Goal: Task Accomplishment & Management: Use online tool/utility

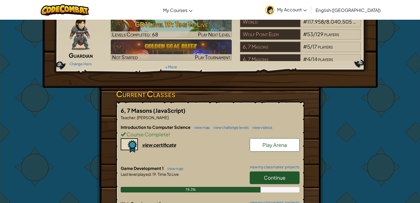
scroll to position [27, 0]
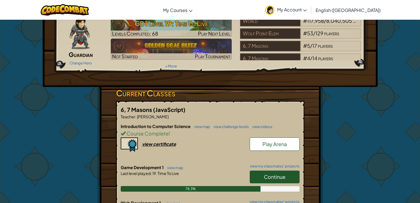
click at [290, 172] on link "Continue" at bounding box center [275, 176] width 50 height 13
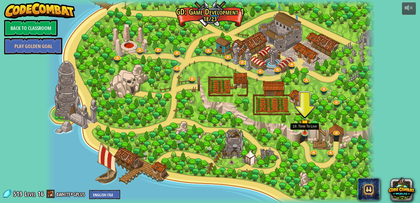
click at [307, 133] on img at bounding box center [305, 123] width 8 height 19
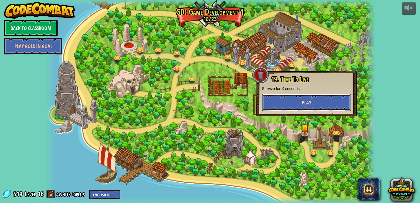
click at [323, 102] on button "Play" at bounding box center [306, 102] width 89 height 17
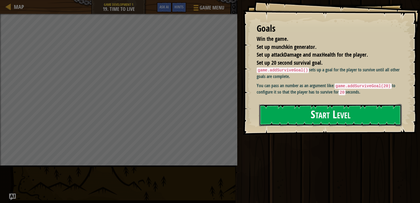
click at [314, 118] on button "Start Level" at bounding box center [330, 115] width 143 height 22
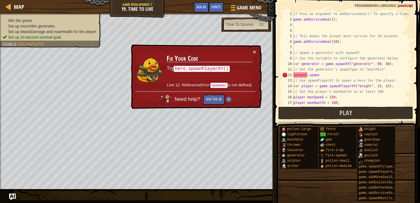
click at [297, 70] on div "// Pass an argument to addSurviveGoal() to specify a time. game . addSurviveGoa…" at bounding box center [352, 63] width 119 height 105
click at [299, 75] on div "// Pass an argument to addSurviveGoal() to specify a time. game . addSurviveGoa…" at bounding box center [352, 63] width 119 height 105
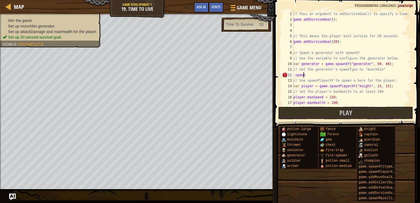
click at [304, 75] on div "// Pass an argument to addSurviveGoal() to specify a time. game . addSurviveGoa…" at bounding box center [352, 63] width 119 height 105
type textarea "// Use spawnPlayerXY to spawn a hero for the player."
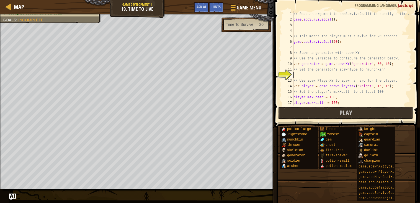
type textarea "h"
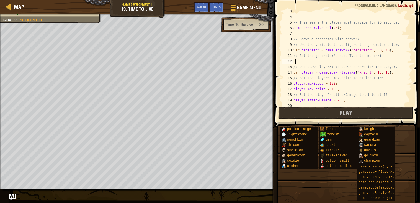
scroll to position [14, 0]
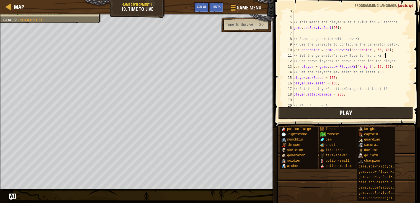
type textarea "// Set the generator's spawnType to "munchkin""
click at [322, 114] on button "Play" at bounding box center [345, 112] width 135 height 13
click at [321, 113] on button "Play" at bounding box center [345, 112] width 135 height 13
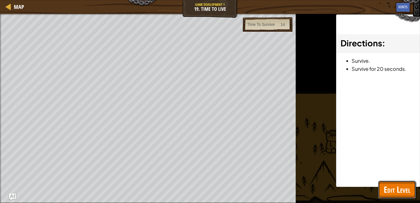
click at [397, 184] on span "Edit Level" at bounding box center [397, 188] width 27 height 11
click at [0, 0] on div "potion-large lightstone munchkin thrower skeleton generator soldier archer fenc…" at bounding box center [0, 0] width 0 height 0
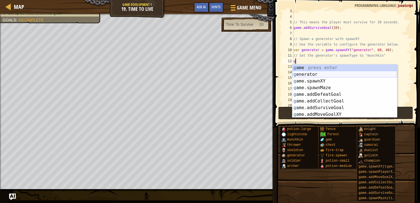
click at [323, 76] on div "g ame press enter g enerator press enter g ame.spawnXY press enter g ame.spawnM…" at bounding box center [345, 97] width 105 height 66
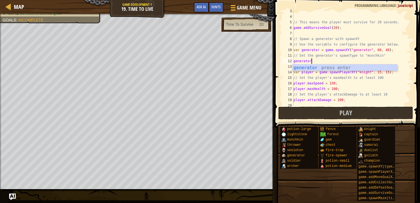
scroll to position [2, 1]
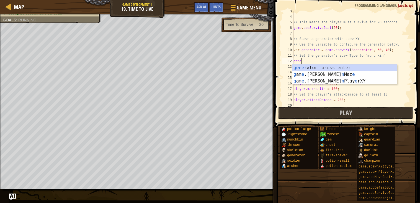
type textarea "g"
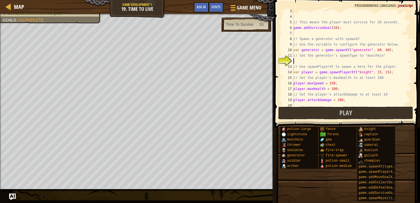
click at [373, 50] on div "// This means the player must survive for 20 seconds. game . addSurviveGoal ( 2…" at bounding box center [352, 60] width 119 height 105
click at [363, 51] on div "// This means the player must survive for 20 seconds. game . addSurviveGoal ( 2…" at bounding box center [352, 60] width 119 height 105
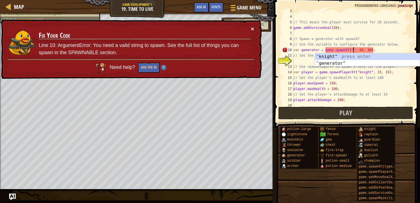
click at [253, 29] on button "×" at bounding box center [252, 29] width 3 height 6
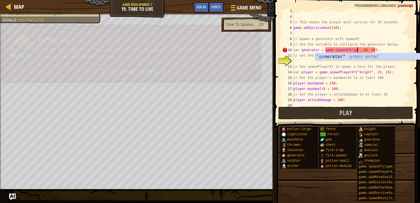
scroll to position [2, 5]
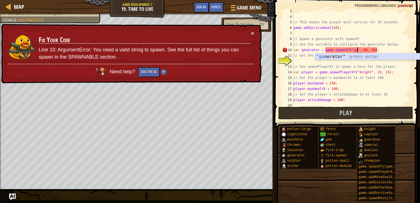
click at [329, 59] on div ""ge nerator" press enter" at bounding box center [367, 63] width 105 height 20
type textarea "var generator = game.spawnXY("generator", 60, 40);"
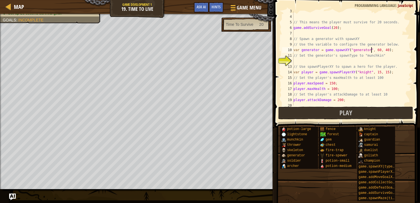
click at [320, 60] on div "// This means the player must survive for 20 seconds. game . addSurviveGoal ( 2…" at bounding box center [352, 60] width 119 height 105
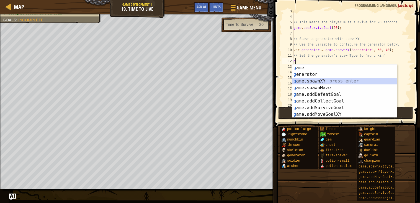
click at [336, 82] on div "g ame press enter g enerator press enter g ame.spawnXY press enter g ame.spawnM…" at bounding box center [345, 97] width 105 height 66
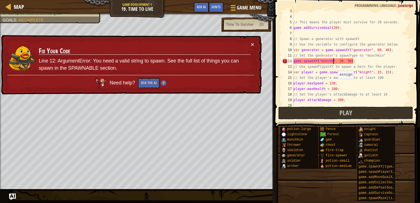
scroll to position [2, 4]
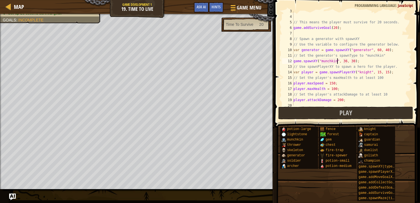
click at [333, 61] on div "// This means the player must survive for 20 seconds. game . addSurviveGoal ( 2…" at bounding box center [352, 60] width 119 height 105
click at [333, 61] on div "// This means the player must survive for 20 seconds. game . addSurviveGoal ( 2…" at bounding box center [352, 58] width 119 height 94
click at [333, 61] on div "// This means the player must survive for 20 seconds. game . addSurviveGoal ( 2…" at bounding box center [352, 60] width 119 height 105
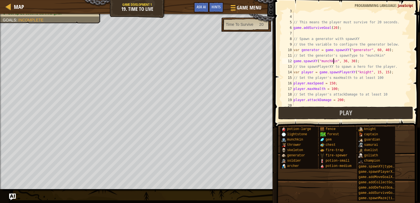
click at [333, 61] on div "// This means the player must survive for 20 seconds. game . addSurviveGoal ( 2…" at bounding box center [352, 60] width 119 height 105
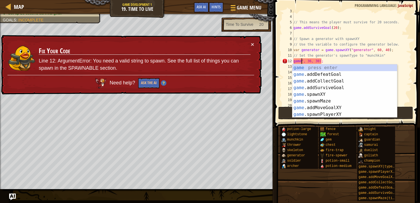
scroll to position [2, 1]
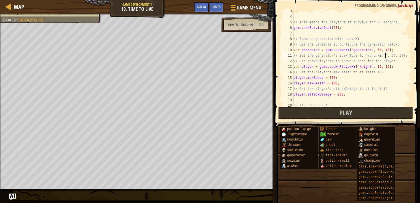
click at [396, 58] on div "// This means the player must survive for 20 seconds. game . addSurviveGoal ( 2…" at bounding box center [352, 60] width 119 height 105
type textarea "// Set the generator's spawnType to "munchkin"", 36, 30);"
click at [240, 12] on button "Game Menu" at bounding box center [246, 9] width 40 height 14
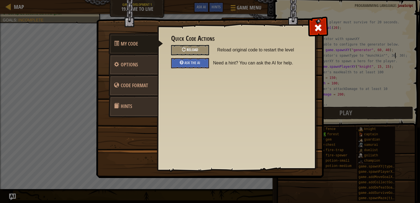
click at [191, 51] on span "Reload" at bounding box center [193, 49] width 12 height 5
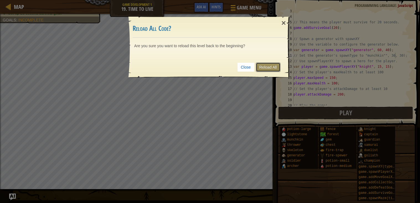
click at [263, 65] on link "Reload All" at bounding box center [268, 66] width 25 height 9
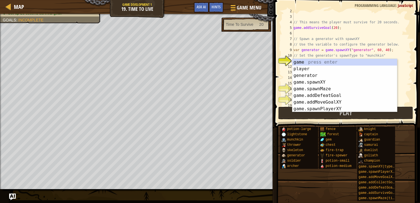
scroll to position [2, 0]
click at [361, 38] on div "// This means the player must survive for 20 seconds. game . addSurviveGoal ( 2…" at bounding box center [352, 60] width 119 height 105
type textarea "// Spawn a generator with spawnXY"
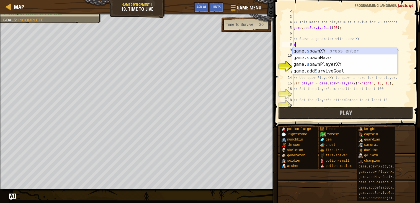
click at [349, 52] on div "game. s pawnXY press enter game. s pawnMaze press enter game. s pawnPlayerXY pr…" at bounding box center [345, 68] width 105 height 40
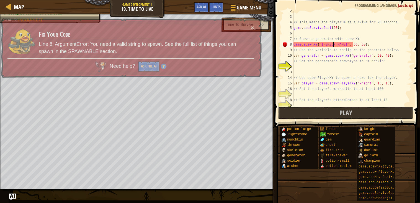
scroll to position [2, 4]
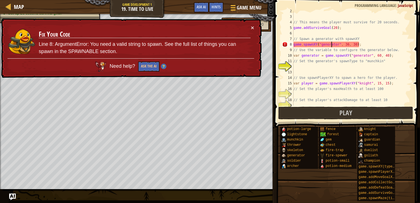
click at [332, 45] on div "// This means the player must survive for 20 seconds. game . addSurviveGoal ( 2…" at bounding box center [352, 60] width 119 height 105
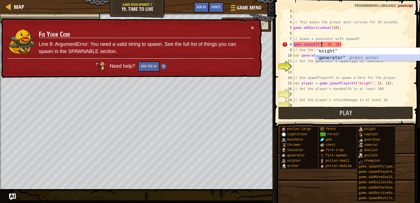
click at [337, 57] on div "" knight" press enter " generator" press enter" at bounding box center [367, 61] width 105 height 27
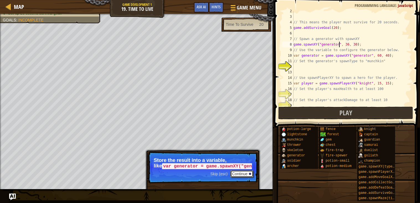
click at [238, 176] on button "Continue" at bounding box center [242, 173] width 23 height 7
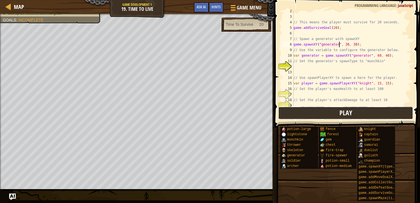
click at [336, 114] on button "Play" at bounding box center [345, 112] width 135 height 13
click at [369, 55] on div "// This means the player must survive for 20 seconds. game . addSurviveGoal ( 2…" at bounding box center [352, 60] width 119 height 105
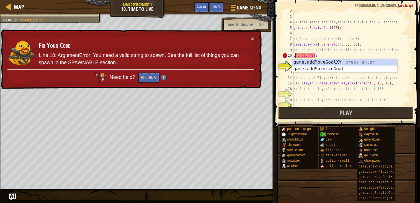
scroll to position [2, 1]
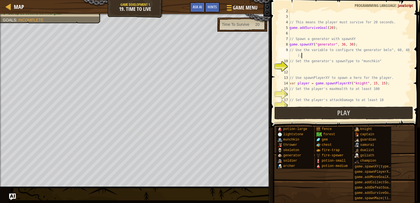
click at [369, 57] on div "// This means the player must survive for 20 seconds. game . addSurviveGoal ( 2…" at bounding box center [350, 60] width 123 height 105
click at [370, 58] on div "// This means the player must survive for 20 seconds. game . addSurviveGoal ( 2…" at bounding box center [350, 60] width 123 height 105
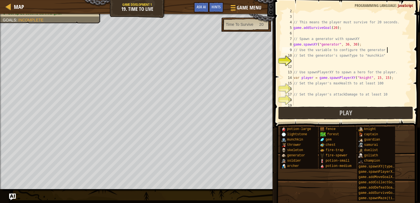
scroll to position [2, 7]
type textarea "// Use the variable to configure the generator below"
click at [322, 66] on div "// This means the player must survive for 20 seconds. game . addSurviveGoal ( 2…" at bounding box center [352, 60] width 119 height 105
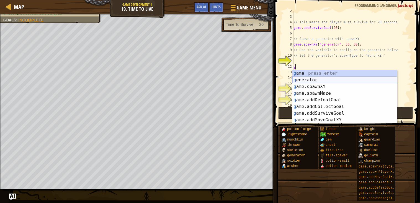
click at [325, 79] on div "g ame press enter g enerator press enter g ame.spawnXY press enter g ame.spawnM…" at bounding box center [345, 103] width 105 height 66
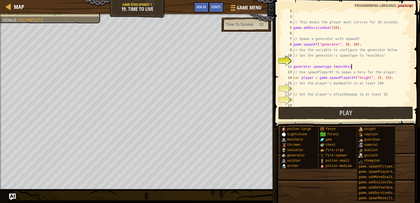
scroll to position [2, 4]
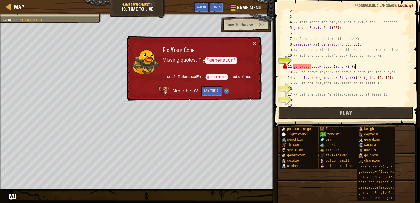
type textarea "generator.spawntype (munchkin);"
click at [217, 94] on button "Ask the AI" at bounding box center [211, 91] width 21 height 10
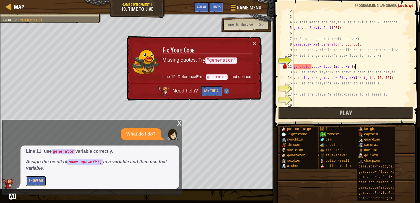
click at [35, 177] on button "Show Me" at bounding box center [36, 180] width 20 height 10
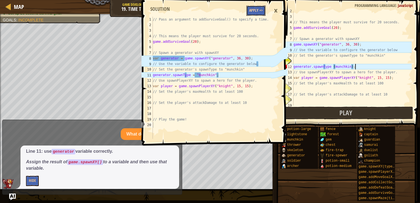
click at [256, 9] on button "Apply =>" at bounding box center [256, 11] width 19 height 10
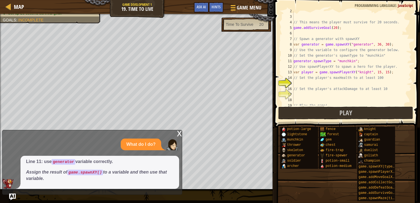
click at [322, 120] on span at bounding box center [348, 56] width 150 height 144
click at [320, 117] on button "Play" at bounding box center [345, 112] width 135 height 13
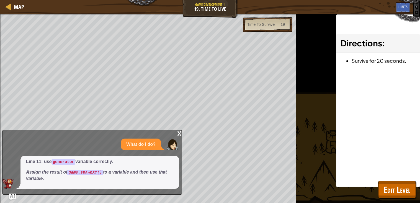
click at [175, 134] on div "x What do I do? Line 11: use generator variable correctly. Assign the result of…" at bounding box center [92, 162] width 180 height 65
click at [180, 134] on div "x" at bounding box center [179, 133] width 5 height 6
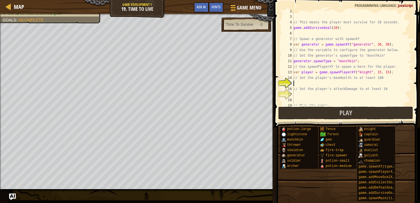
click at [320, 83] on div "// This means the player must survive for 20 seconds. game . addSurviveGoal ( 2…" at bounding box center [352, 60] width 119 height 105
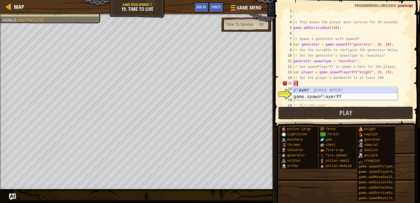
type textarea "p"
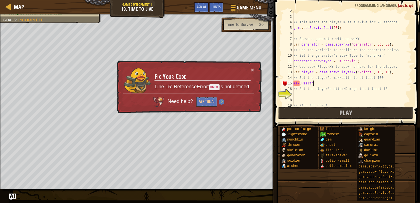
scroll to position [2, 1]
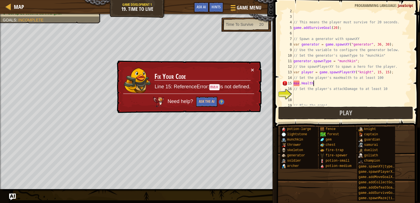
click at [294, 83] on div "// This means the player must survive for 20 seconds. game . addSurviveGoal ( 2…" at bounding box center [352, 60] width 119 height 105
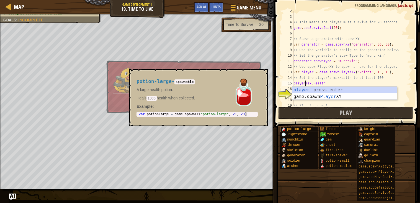
scroll to position [2, 1]
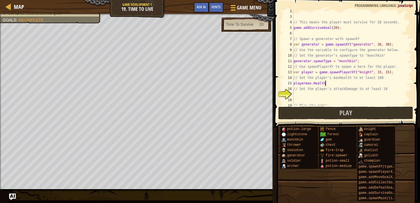
click at [334, 85] on div "// This means the player must survive for 20 seconds. game . addSurviveGoal ( 2…" at bounding box center [352, 60] width 119 height 105
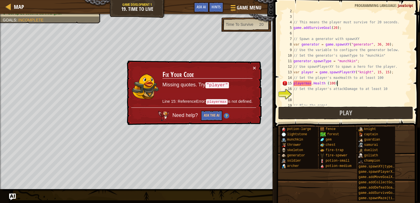
scroll to position [2, 3]
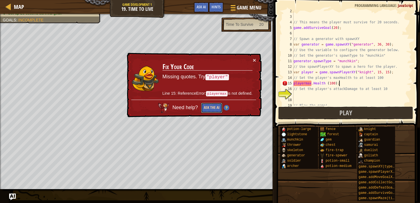
click at [213, 109] on button "Ask the AI" at bounding box center [211, 108] width 21 height 10
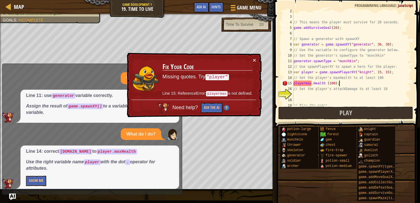
click at [304, 83] on div "// This means the player must survive for 20 seconds. game . addSurviveGoal ( 2…" at bounding box center [352, 60] width 119 height 105
click at [307, 81] on div "// This means the player must survive for 20 seconds. game . addSurviveGoal ( 2…" at bounding box center [352, 60] width 119 height 105
click at [307, 82] on div "// This means the player must survive for 20 seconds. game . addSurviveGoal ( 2…" at bounding box center [352, 60] width 119 height 105
click at [306, 80] on div "// This means the player must survive for 20 seconds. game . addSurviveGoal ( 2…" at bounding box center [352, 60] width 119 height 105
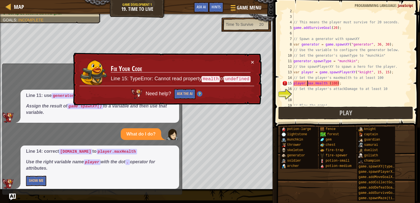
click at [318, 82] on div "// This means the player must survive for 20 seconds. game . addSurviveGoal ( 2…" at bounding box center [352, 60] width 119 height 105
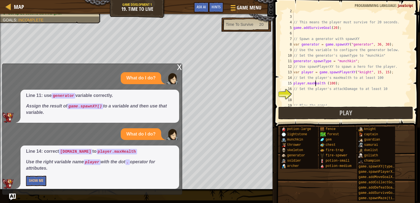
scroll to position [2, 1]
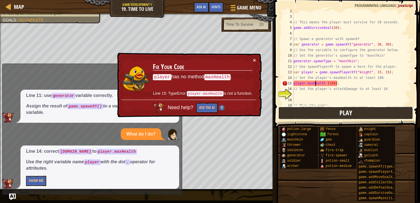
click at [337, 108] on button "Play" at bounding box center [345, 112] width 135 height 13
click at [255, 58] on button "×" at bounding box center [254, 60] width 3 height 6
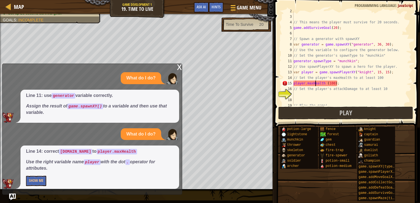
click at [181, 69] on div "x" at bounding box center [179, 67] width 5 height 6
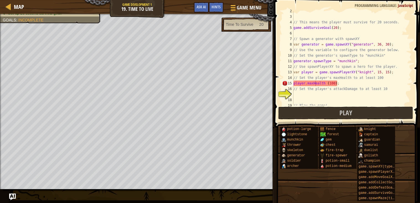
click at [337, 83] on div "// This means the player must survive for 20 seconds. game . addSurviveGoal ( 2…" at bounding box center [352, 60] width 119 height 105
type textarea "player.maxHealth (100) ;"
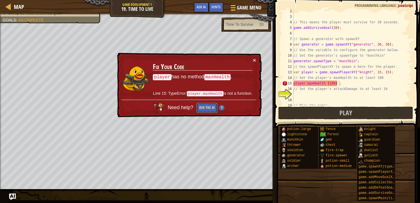
click at [201, 108] on button "Ask the AI" at bounding box center [206, 108] width 21 height 10
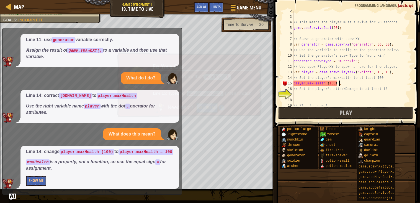
scroll to position [26, 0]
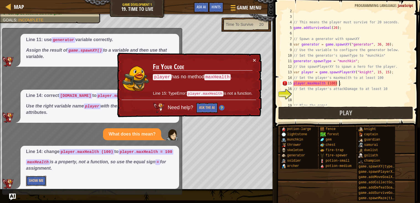
click at [36, 179] on button "Show Me" at bounding box center [36, 180] width 20 height 10
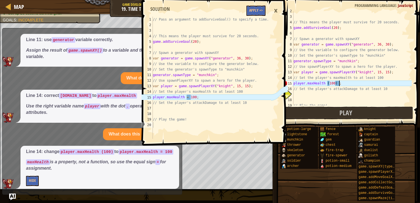
click at [250, 17] on div "// Pass an argument to addSurviveGoal() to specify a time. // This means the pl…" at bounding box center [211, 83] width 119 height 133
type textarea "// Pass an argument to addSurviveGoal() to specify a time."
click at [257, 12] on button "Apply =>" at bounding box center [256, 11] width 19 height 10
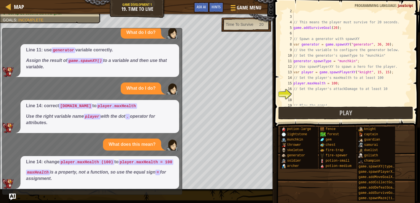
scroll to position [16, 0]
click at [297, 95] on div "// This means the player must survive for 20 seconds. game . addSurviveGoal ( 2…" at bounding box center [352, 60] width 119 height 105
type textarea "player.attackDamage = 100"
click at [292, 108] on button "Play" at bounding box center [345, 112] width 135 height 13
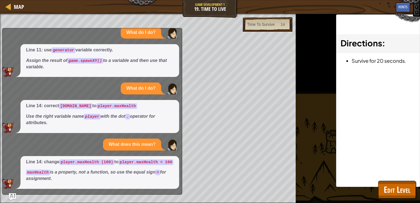
click at [14, 196] on img "Ask AI" at bounding box center [12, 196] width 7 height 7
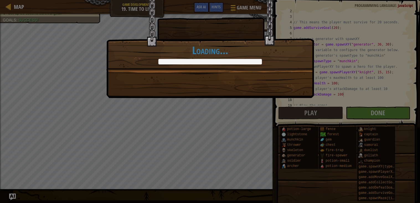
click at [379, 113] on div "This Too Shall Pass +0 +0 Continue Loading..." at bounding box center [210, 101] width 420 height 203
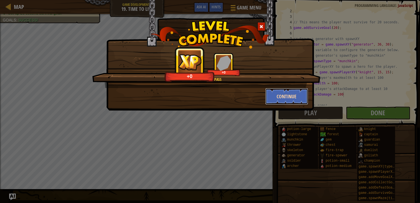
click at [288, 93] on button "Continue" at bounding box center [286, 96] width 43 height 17
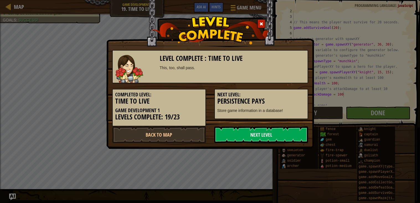
click at [288, 93] on h5 "Next Level:" at bounding box center [262, 95] width 88 height 6
click at [257, 139] on link "Next Level" at bounding box center [261, 134] width 94 height 17
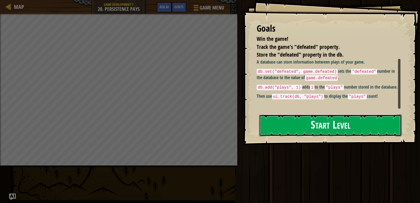
click at [331, 124] on button "Start Level" at bounding box center [330, 125] width 143 height 22
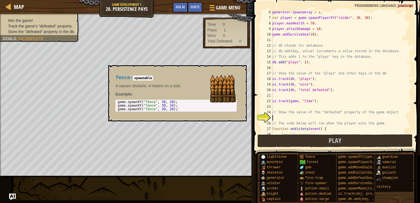
scroll to position [72, 0]
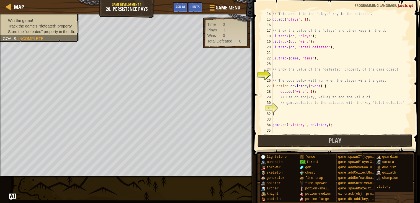
click at [279, 74] on div "// This adds 1 to the "plays" key in the database. db . add ( "plays" , 1 ) ; /…" at bounding box center [342, 77] width 140 height 133
click at [196, 2] on div "Hints" at bounding box center [195, 7] width 15 height 10
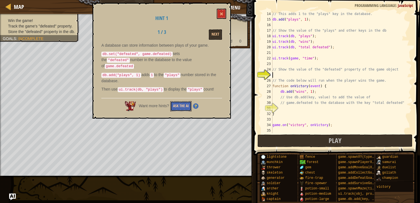
click at [181, 101] on button "Ask the AI" at bounding box center [180, 106] width 21 height 10
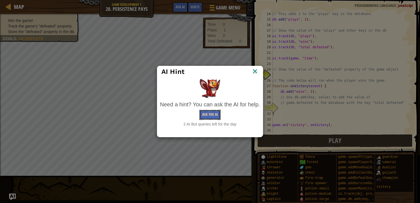
click at [205, 117] on button "Ask the AI" at bounding box center [209, 114] width 21 height 10
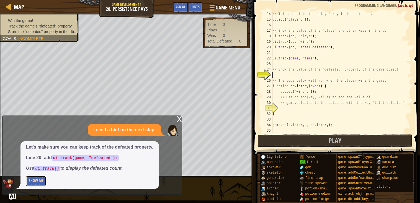
click at [42, 176] on button "Show Me" at bounding box center [36, 180] width 20 height 10
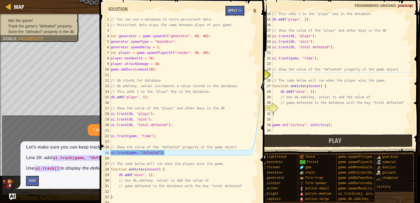
click at [235, 10] on button "Apply =>" at bounding box center [235, 11] width 19 height 10
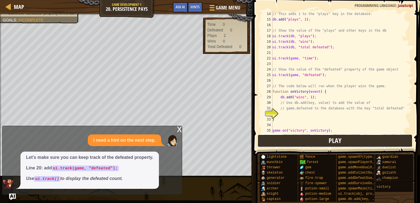
click at [286, 137] on button "Play" at bounding box center [335, 140] width 155 height 13
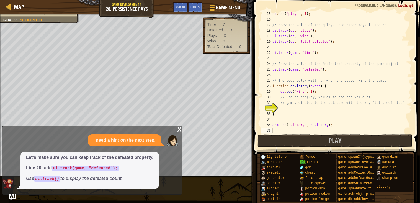
type textarea "}"
click at [276, 113] on div "db . add ( "plays" , 1 ) ; // Show the value of the "plays" and other keys in t…" at bounding box center [342, 77] width 140 height 133
click at [179, 6] on span "Ask AI" at bounding box center [180, 6] width 9 height 5
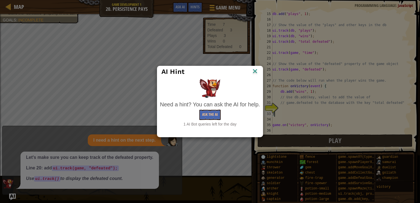
click at [208, 108] on div "Need a hint? You can ask the AI for help." at bounding box center [210, 104] width 100 height 8
click at [211, 113] on button "Ask the AI" at bounding box center [209, 114] width 21 height 10
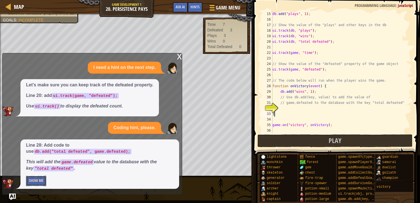
click at [42, 181] on button "Show Me" at bounding box center [36, 180] width 20 height 10
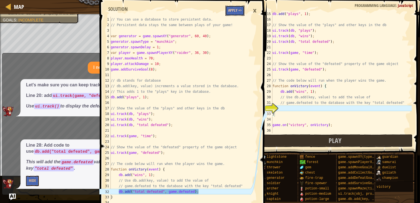
click at [236, 11] on button "Apply =>" at bounding box center [235, 11] width 19 height 10
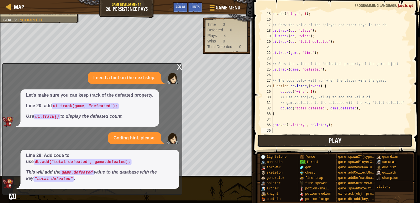
click at [288, 141] on button "Play" at bounding box center [335, 140] width 155 height 13
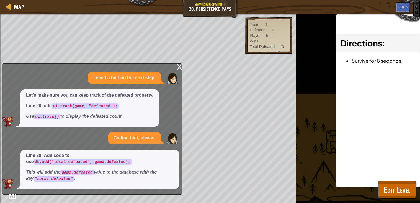
click at [178, 66] on div "x" at bounding box center [179, 66] width 5 height 6
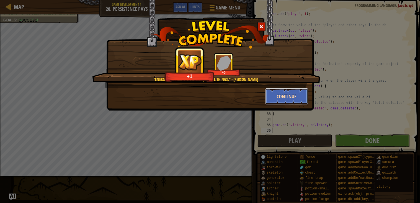
click at [302, 96] on button "Continue" at bounding box center [286, 96] width 43 height 17
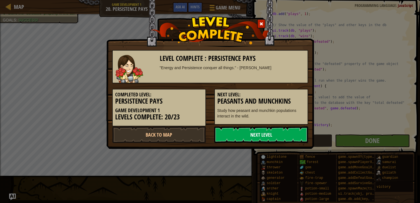
click at [274, 127] on link "Next Level" at bounding box center [261, 134] width 94 height 17
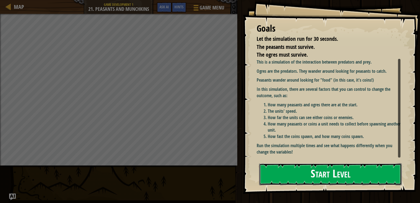
click at [330, 173] on button "Start Level" at bounding box center [330, 174] width 143 height 22
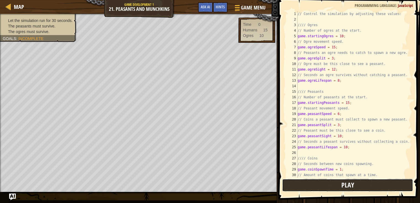
click at [329, 180] on button "Play" at bounding box center [347, 184] width 131 height 13
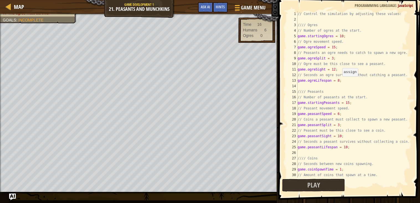
click at [339, 82] on div "// Control the simulation by adjusting these values: //// Ogres // Number of og…" at bounding box center [354, 99] width 115 height 177
type textarea "game.ogreLifespan = 20;"
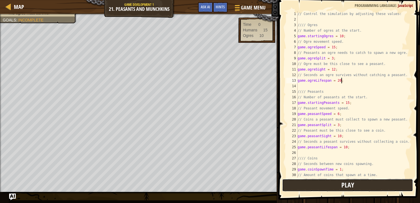
click at [317, 184] on button "Play" at bounding box center [347, 184] width 131 height 13
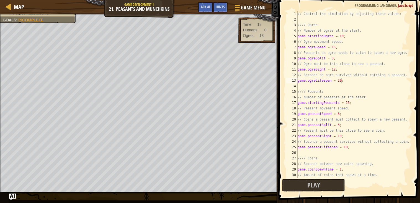
scroll to position [0, 0]
click at [347, 150] on div "// Control the simulation by adjusting these values: //// Ogres // Number of og…" at bounding box center [354, 99] width 115 height 177
click at [350, 103] on div "// Control the simulation by adjusting these values: //// Ogres // Number of og…" at bounding box center [354, 99] width 115 height 177
click at [347, 102] on div "// Control the simulation by adjusting these values: //// Ogres // Number of og…" at bounding box center [354, 99] width 115 height 177
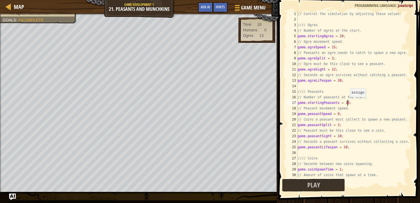
click at [347, 102] on div "// Control the simulation by adjusting these values: //// Ogres // Number of og…" at bounding box center [354, 99] width 115 height 177
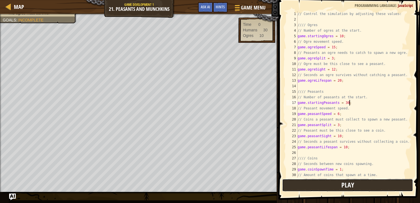
click at [321, 186] on button "Play" at bounding box center [347, 184] width 131 height 13
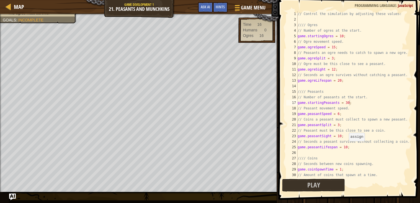
click at [346, 146] on div "// Control the simulation by adjusting these values: //// Ogres // Number of og…" at bounding box center [354, 99] width 115 height 177
type textarea "game.peasantLifespan = =80;"
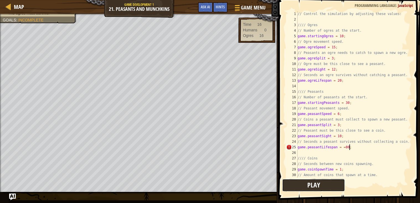
click at [321, 185] on button "Play" at bounding box center [313, 184] width 63 height 13
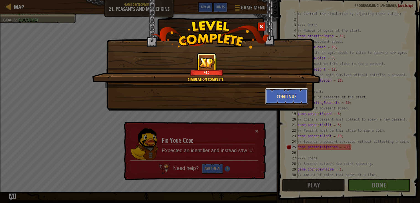
click at [295, 94] on button "Continue" at bounding box center [286, 96] width 43 height 17
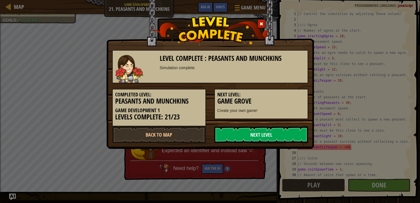
click at [262, 135] on link "Next Level" at bounding box center [261, 134] width 94 height 17
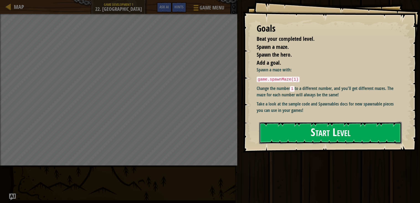
click at [277, 122] on button "Start Level" at bounding box center [330, 133] width 143 height 22
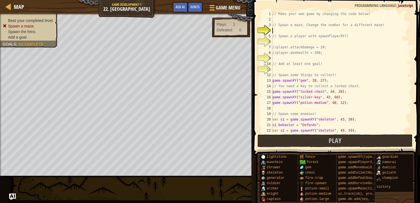
click at [291, 108] on div "// Make your own game by changing the code below! // Spawn a maze. Change the n…" at bounding box center [342, 77] width 140 height 133
click at [253, 111] on span at bounding box center [337, 69] width 171 height 171
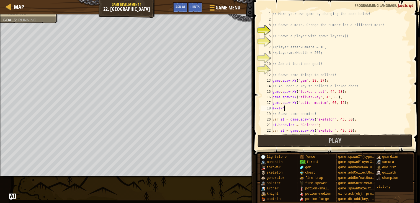
scroll to position [2, 1]
type textarea "m"
type textarea "j"
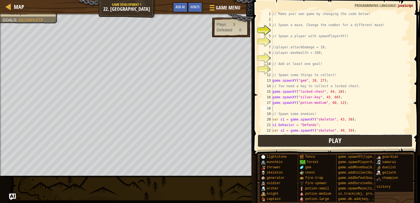
click at [271, 137] on button "Play" at bounding box center [335, 140] width 155 height 13
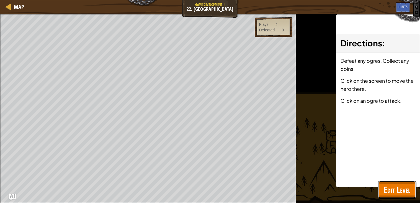
click at [399, 185] on span "Edit Level" at bounding box center [397, 188] width 27 height 11
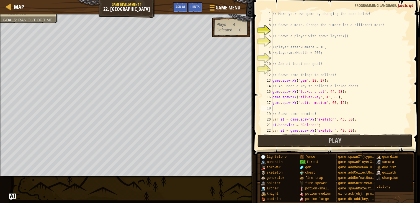
click at [276, 30] on div "// Make your own game by changing the code below! // Spawn a maze. Change the n…" at bounding box center [342, 77] width 140 height 133
click at [283, 42] on div "// Make your own game by changing the code below! // Spawn a maze. Change the n…" at bounding box center [342, 77] width 140 height 133
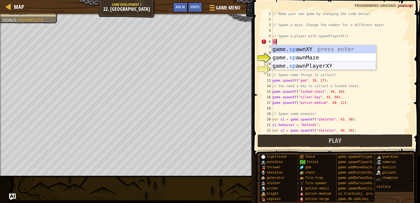
click at [309, 66] on div "game. sp awnXY press enter game. sp awnMaze press enter game. sp awnPlayerXY pr…" at bounding box center [324, 66] width 105 height 42
type textarea "var player = game.spawnPlayerXY("captain", 36, 30);"
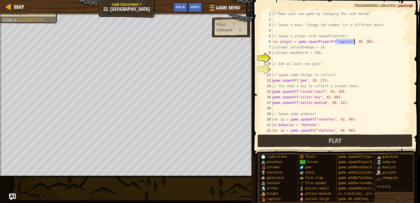
click at [304, 58] on div "// Make your own game by changing the code below! // Spawn a maze. Change the n…" at bounding box center [342, 77] width 140 height 133
click at [329, 47] on div "// Make your own game by changing the code below! // Spawn a maze. Change the n…" at bounding box center [342, 77] width 140 height 133
type textarea "//player.attackDamage = 10;"
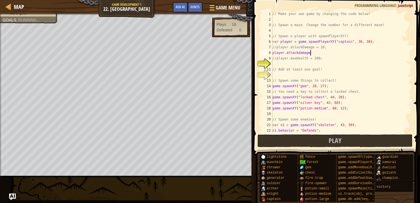
scroll to position [2, 2]
click at [301, 53] on div "// Make your own game by changing the code below! // Spawn a maze. Change the n…" at bounding box center [342, 77] width 140 height 133
click at [310, 54] on div "// Make your own game by changing the code below! // Spawn a maze. Change the n…" at bounding box center [342, 77] width 140 height 133
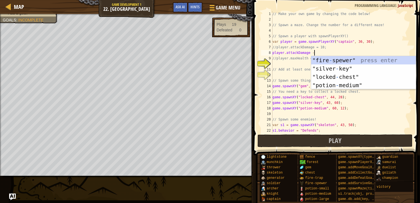
scroll to position [2, 3]
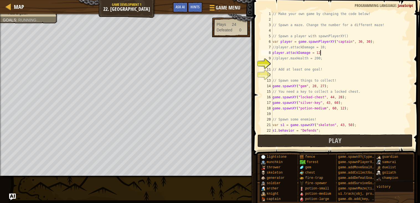
type textarea "player.attackDamage = 120"
click at [291, 63] on div "// Make your own game by changing the code below! // Spawn a maze. Change the n…" at bounding box center [342, 77] width 140 height 133
type textarea "player.maxHealth = 1000"
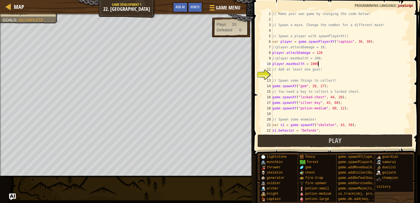
click at [301, 73] on div "// Make your own game by changing the code below! // Spawn a maze. Change the n…" at bounding box center [342, 77] width 140 height 133
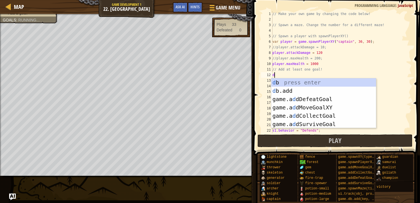
type textarea "de"
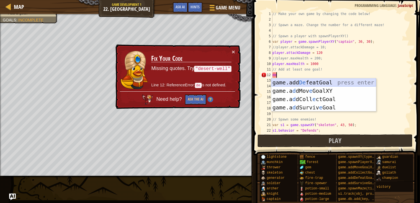
click at [313, 80] on div "game.add De featGoal press enter game.a d dMov e GoalXY press enter game.a d dC…" at bounding box center [324, 103] width 105 height 50
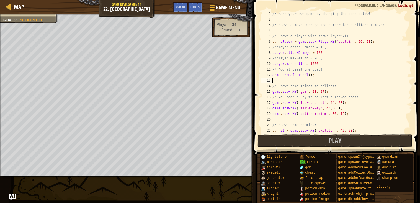
type textarea "\"
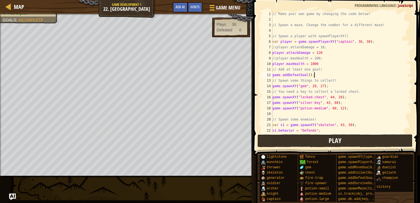
type textarea "game.addDefeatGoal();"
click at [275, 140] on button "Play" at bounding box center [335, 140] width 155 height 13
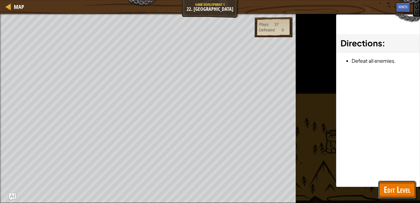
click at [404, 188] on span "Edit Level" at bounding box center [397, 188] width 27 height 11
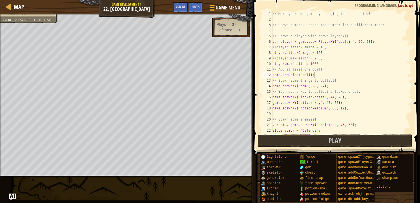
scroll to position [0, 0]
click at [290, 115] on div "// Make your own game by changing the code below! // Spawn a maze. Change the n…" at bounding box center [342, 77] width 140 height 133
type textarea "game.spawnXY("potion-medium", 60, 12);"
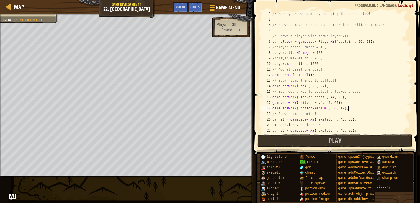
click at [286, 32] on div "// Make your own game by changing the code below! // Spawn a maze. Change the n…" at bounding box center [342, 77] width 140 height 133
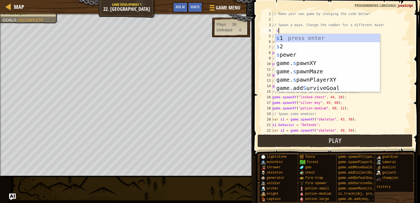
scroll to position [2, 0]
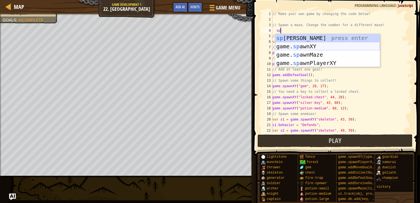
click at [346, 47] on div "sp ewer press enter game. sp awnXY press enter game. sp awnMaze press enter gam…" at bounding box center [327, 59] width 105 height 50
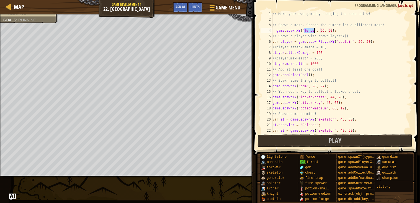
click at [346, 47] on div "// Make your own game by changing the code below! // Spawn a maze. Change the n…" at bounding box center [342, 77] width 140 height 133
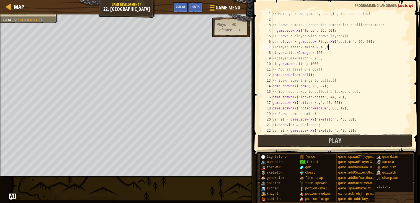
scroll to position [2, 4]
type textarea "//player.attackDamage = 10;"
click at [311, 18] on div "// Make your own game by changing the code below! // Spawn a maze. Change the n…" at bounding box center [342, 77] width 140 height 133
click at [341, 34] on div "// Make your own game by changing the code below! // Spawn a maze. Change the n…" at bounding box center [342, 77] width 140 height 133
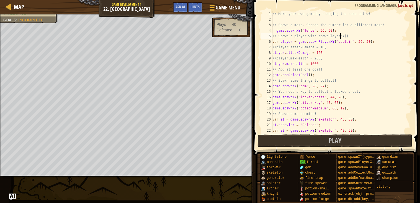
click at [324, 30] on div "// Make your own game by changing the code below! // Spawn a maze. Change the n…" at bounding box center [342, 77] width 140 height 133
click at [312, 138] on button "Play" at bounding box center [335, 140] width 155 height 13
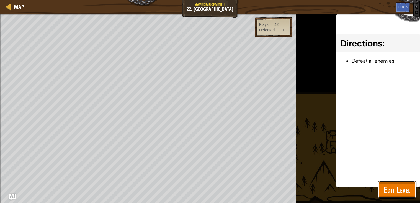
click at [394, 187] on span "Edit Level" at bounding box center [397, 188] width 27 height 11
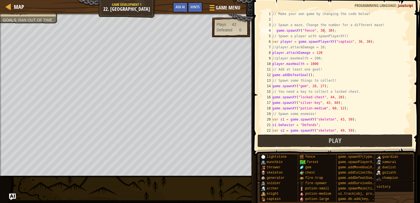
scroll to position [2, 3]
click at [311, 77] on div "// Make your own game by changing the code below! // Spawn a maze. Change the n…" at bounding box center [342, 77] width 140 height 133
click at [334, 140] on span "Play" at bounding box center [335, 140] width 13 height 9
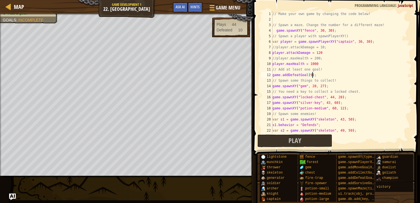
click at [313, 30] on div "// Make your own game by changing the code below! // Spawn a maze. Change the n…" at bounding box center [342, 77] width 140 height 133
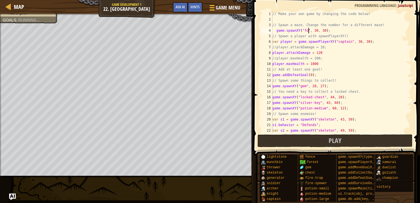
scroll to position [2, 3]
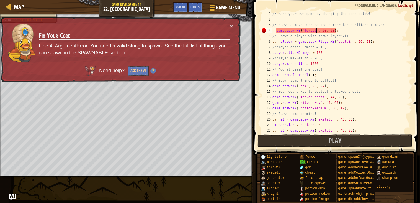
type textarea "game.spawnXY("forest", 30, 30);"
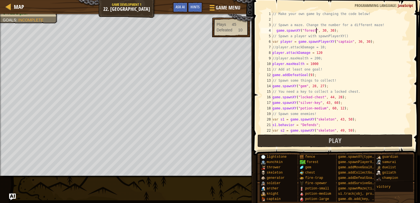
click at [341, 32] on div "// Make your own game by changing the code below! // Spawn a maze. Change the n…" at bounding box center [342, 77] width 140 height 133
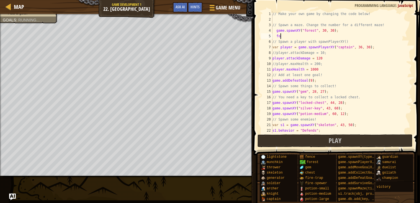
scroll to position [2, 0]
type textarea "f"
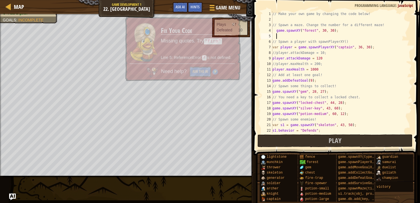
type textarea "d"
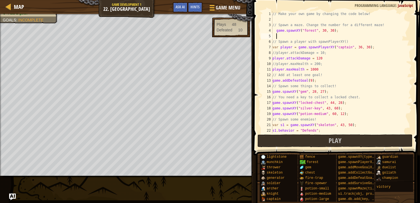
type textarea "d"
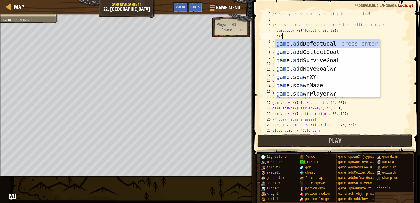
scroll to position [2, 1]
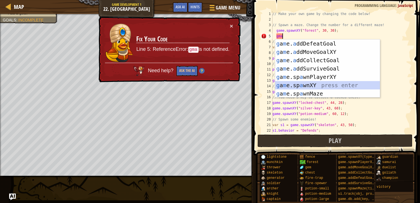
click at [301, 81] on div "g a m e. a ddDefeatGoal press enter g a m e. a ddMoveGoalXY press enter g a m e…" at bounding box center [327, 76] width 105 height 75
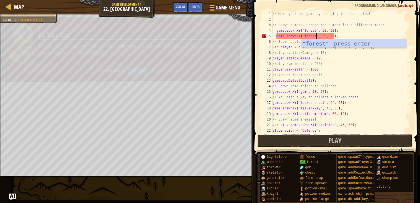
scroll to position [2, 4]
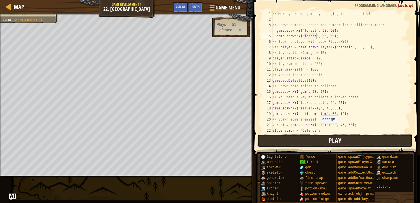
click at [310, 142] on button "Play" at bounding box center [335, 140] width 155 height 13
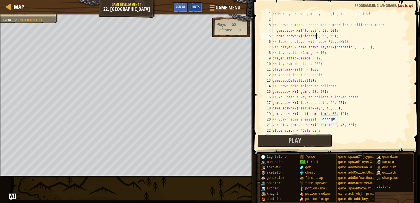
click at [195, 6] on span "Hints" at bounding box center [195, 6] width 9 height 5
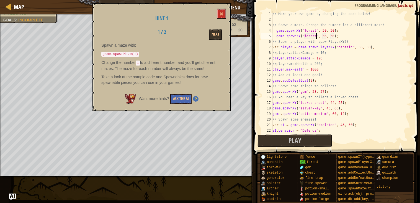
click at [320, 37] on div "// Make your own game by changing the code below! // Spawn a maze. Change the n…" at bounding box center [342, 77] width 140 height 133
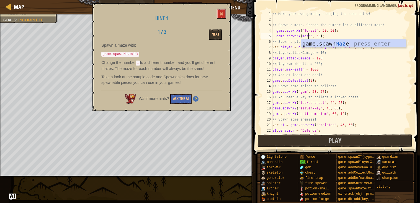
scroll to position [2, 3]
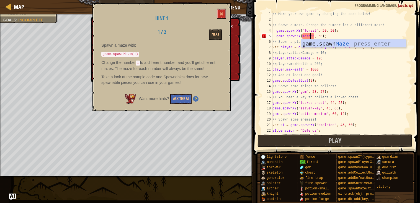
click at [302, 36] on div "// Make your own game by changing the code below! // Spawn a maze. Change the n…" at bounding box center [342, 77] width 140 height 133
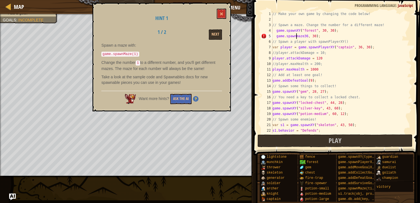
click at [298, 38] on div "// Make your own game by changing the code below! // Spawn a maze. Change the n…" at bounding box center [342, 77] width 140 height 133
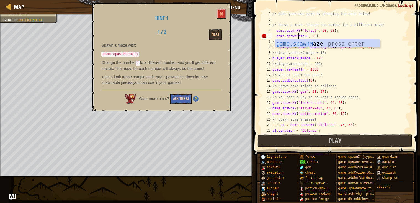
click at [307, 35] on div "// Make your own game by changing the code below! // Spawn a maze. Change the n…" at bounding box center [342, 77] width 140 height 133
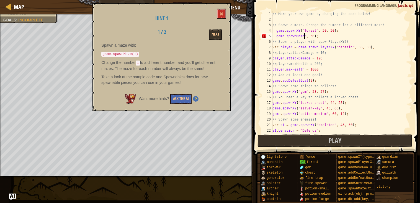
click at [307, 36] on div "// Make your own game by changing the code below! // Spawn a maze. Change the n…" at bounding box center [342, 77] width 140 height 133
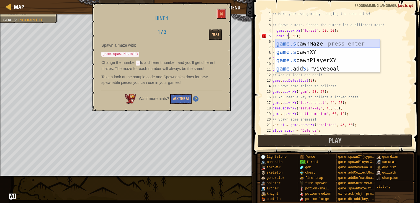
click at [309, 46] on div "game.s pawnMaze press enter game.s pawnXY press enter game.s pawnPlayerXY press…" at bounding box center [327, 64] width 105 height 50
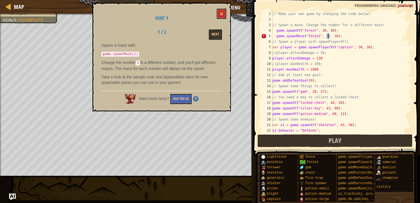
click at [345, 34] on div "// Make your own game by changing the code below! // Spawn a maze. Change the n…" at bounding box center [342, 77] width 140 height 133
click at [344, 32] on div "// Make your own game by changing the code below! // Spawn a maze. Change the n…" at bounding box center [342, 77] width 140 height 133
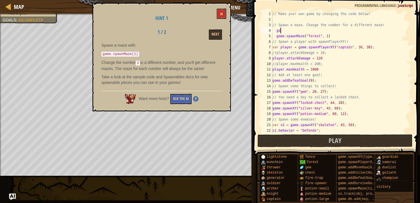
type textarea "g"
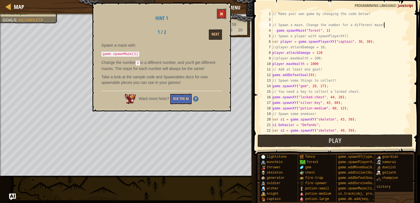
click at [219, 14] on button at bounding box center [221, 14] width 9 height 10
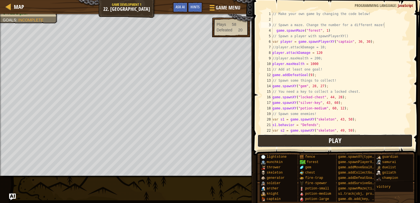
click at [280, 140] on button "Play" at bounding box center [335, 140] width 155 height 13
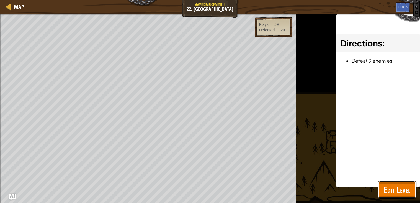
click at [388, 194] on span "Edit Level" at bounding box center [397, 188] width 27 height 11
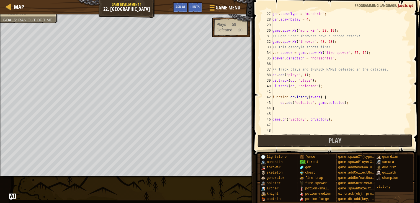
scroll to position [144, 0]
click at [309, 110] on div "gen . spawnType = "munchkin" ; gen . spawnDelay = 4 ; game . spawnXY ( "munchki…" at bounding box center [342, 77] width 140 height 133
type textarea "}"
click at [301, 63] on div "gen . spawnType = "munchkin" ; gen . spawnDelay = 4 ; game . spawnXY ( "munchki…" at bounding box center [342, 77] width 140 height 133
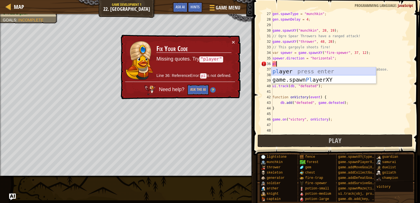
click at [301, 71] on div "pl ayer press enter game.spawn Pl ayerXY press enter" at bounding box center [324, 83] width 105 height 33
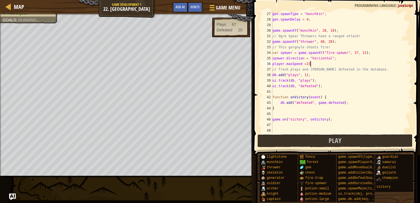
scroll to position [2, 2]
click at [306, 65] on div "gen . spawnType = "munchkin" ; gen . spawnDelay = 4 ; game . spawnXY ( "munchki…" at bounding box center [342, 77] width 140 height 133
click at [316, 63] on div "gen . spawnType = "munchkin" ; gen . spawnDelay = 4 ; game . spawnXY ( "munchki…" at bounding box center [342, 77] width 140 height 133
type textarea "player.maxSpeed = 150;"
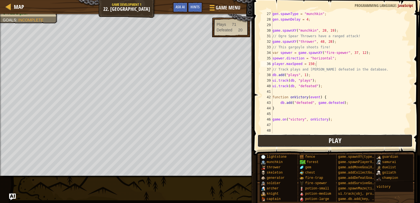
click at [292, 142] on button "Play" at bounding box center [335, 140] width 155 height 13
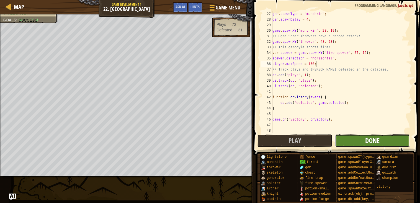
click at [365, 137] on span "Done" at bounding box center [372, 140] width 14 height 9
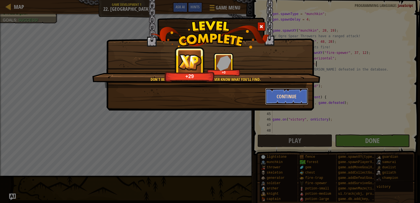
click at [285, 94] on button "Continue" at bounding box center [286, 96] width 43 height 17
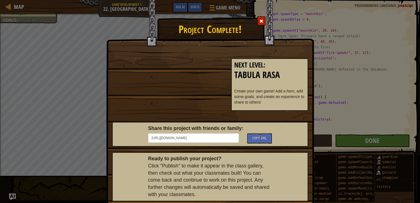
click at [239, 108] on div "Next Level : Tabula Rasa Create your own game! Add a hero, add some goals, and …" at bounding box center [269, 84] width 77 height 52
click at [177, 103] on div "Next Level : Tabula Rasa Create your own game! Add a hero, add some goals, and …" at bounding box center [210, 84] width 204 height 63
click at [178, 104] on div "Next Level : Tabula Rasa Create your own game! Add a hero, add some goals, and …" at bounding box center [210, 84] width 204 height 63
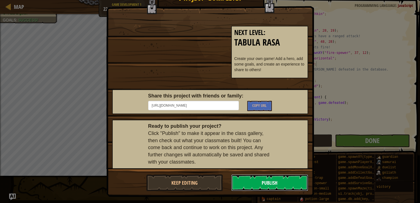
click at [253, 187] on button "Publish" at bounding box center [269, 182] width 77 height 17
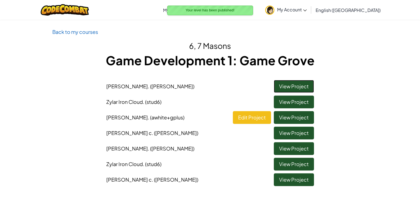
click at [285, 88] on link "View Project" at bounding box center [294, 86] width 40 height 13
